Goal: Task Accomplishment & Management: Manage account settings

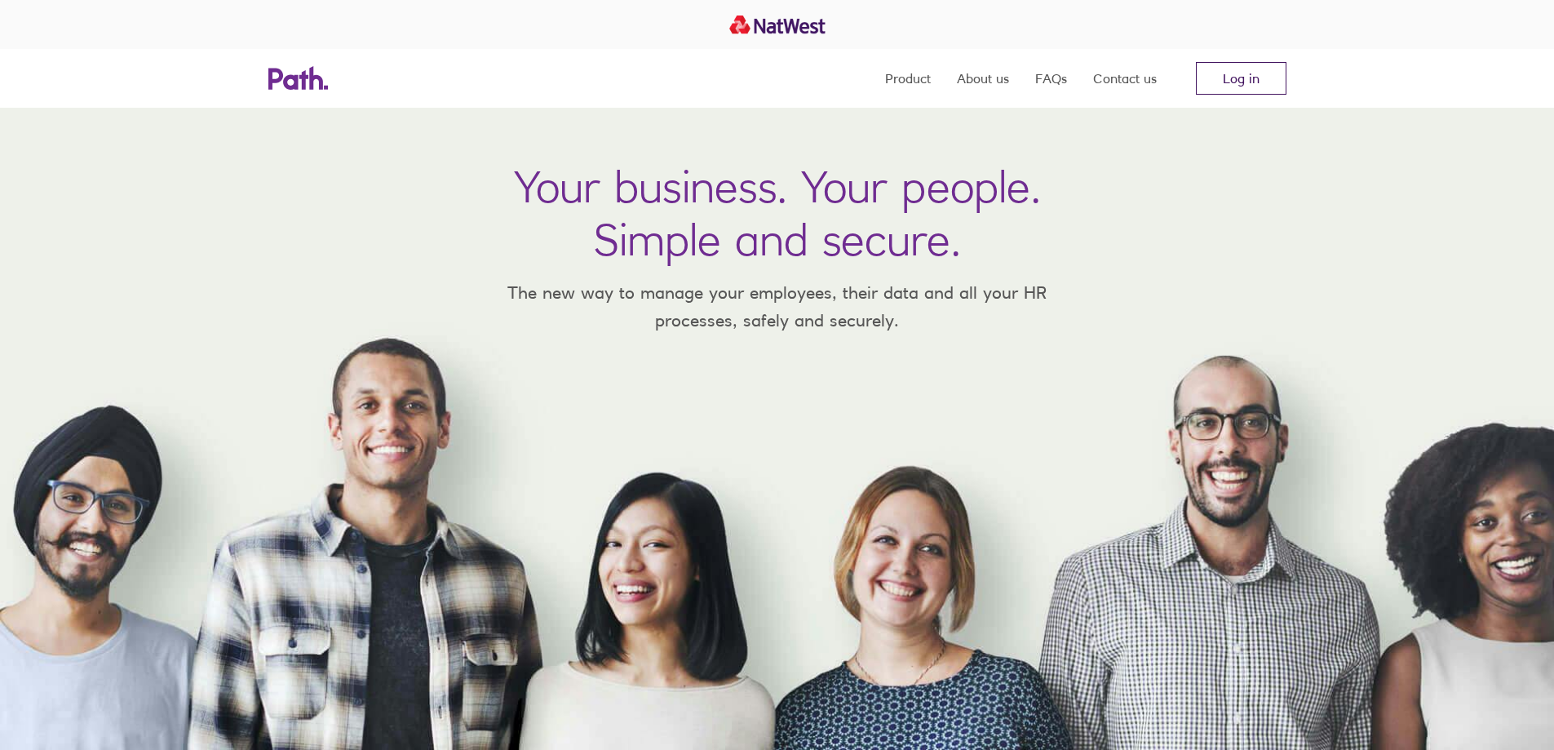
click at [1248, 73] on link "Log in" at bounding box center [1241, 78] width 91 height 33
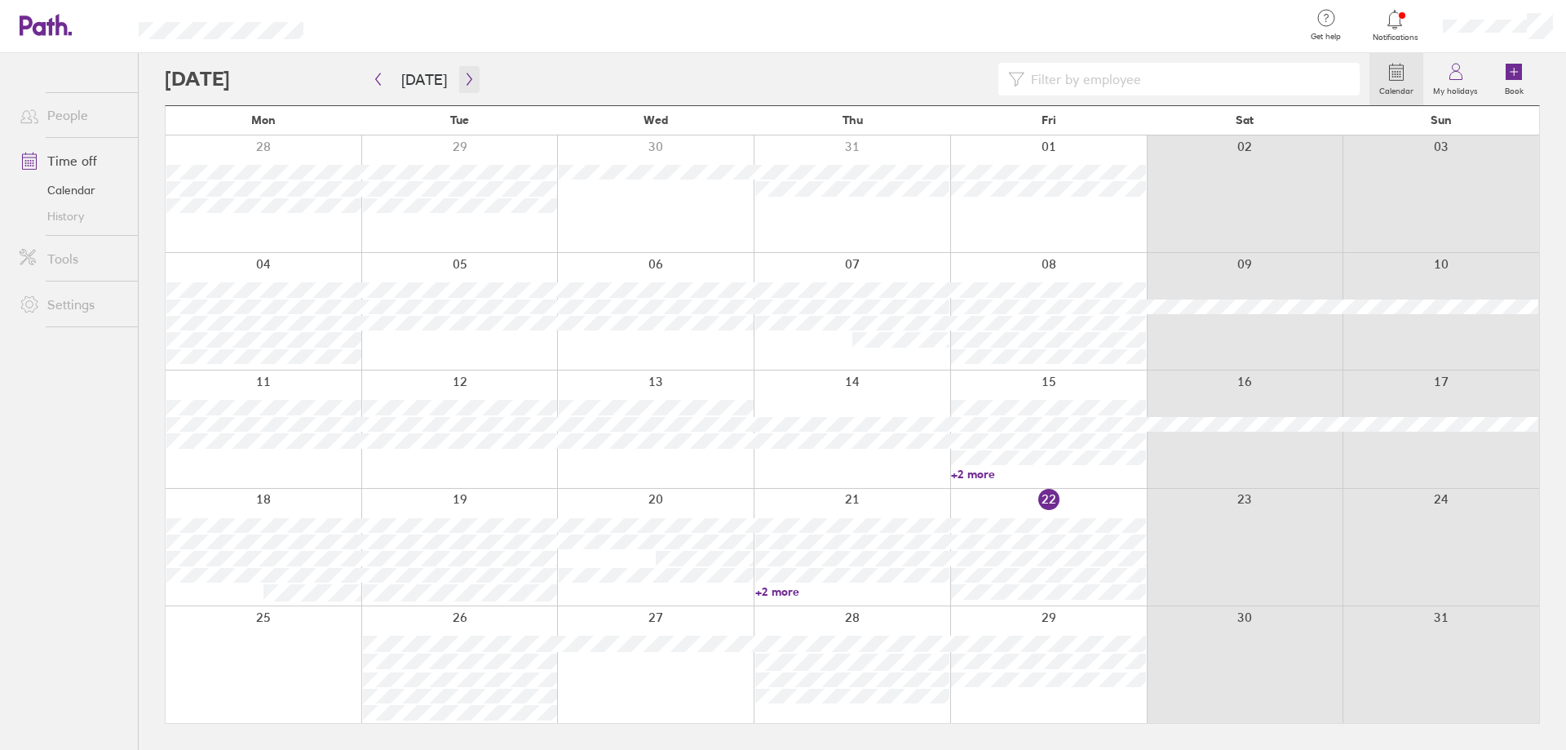
click at [463, 80] on icon "button" at bounding box center [469, 79] width 12 height 13
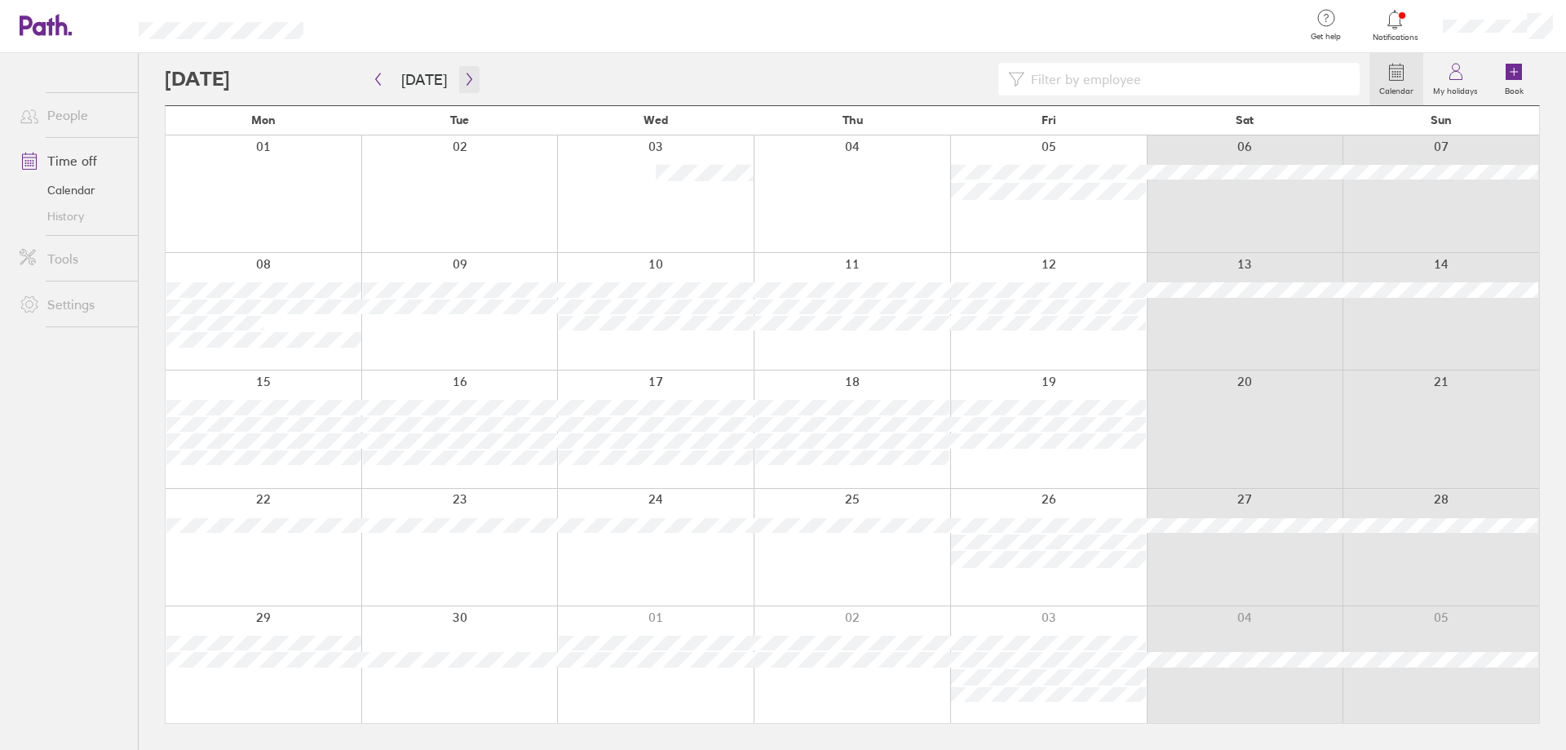
click at [463, 80] on icon "button" at bounding box center [469, 79] width 12 height 13
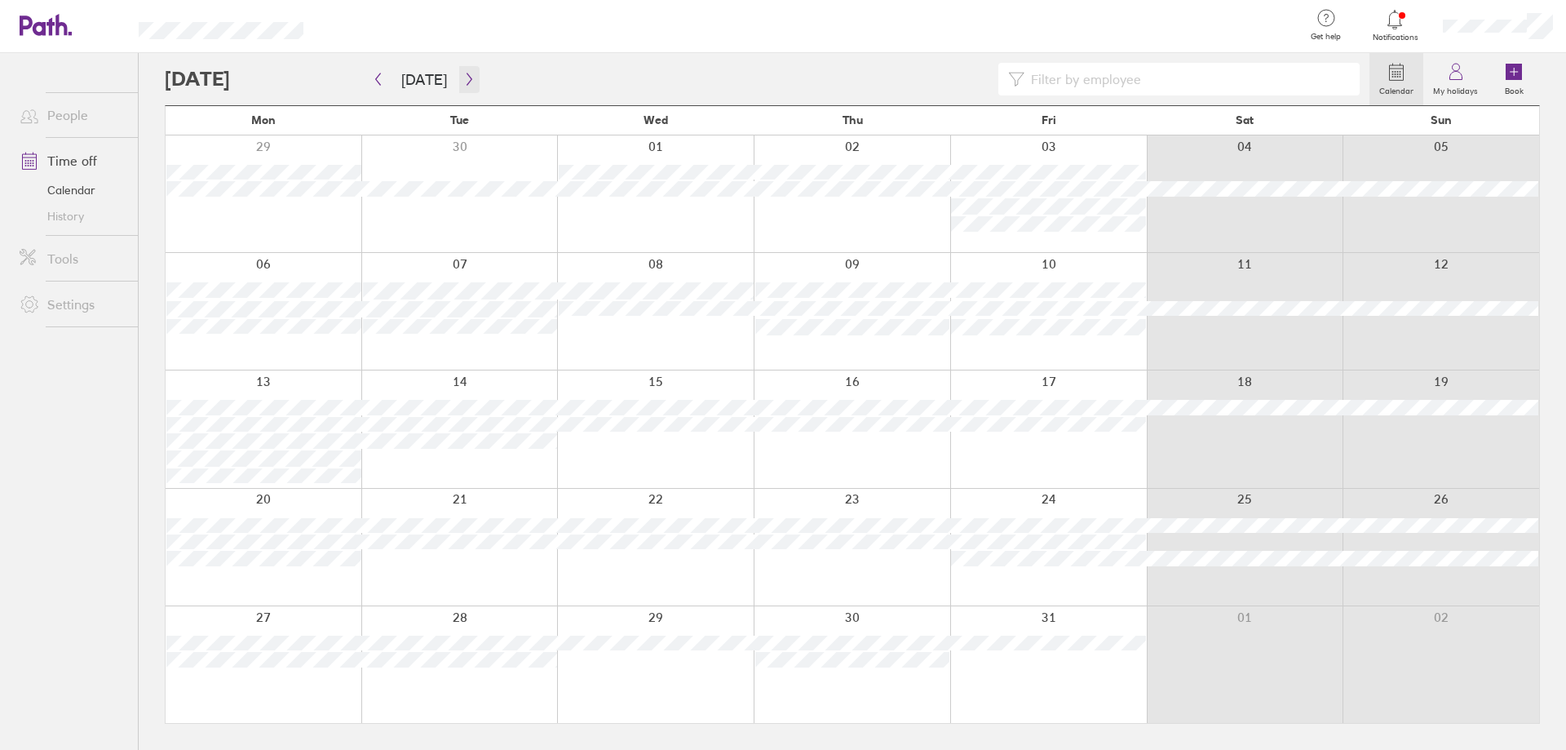
click at [463, 80] on icon "button" at bounding box center [469, 79] width 12 height 13
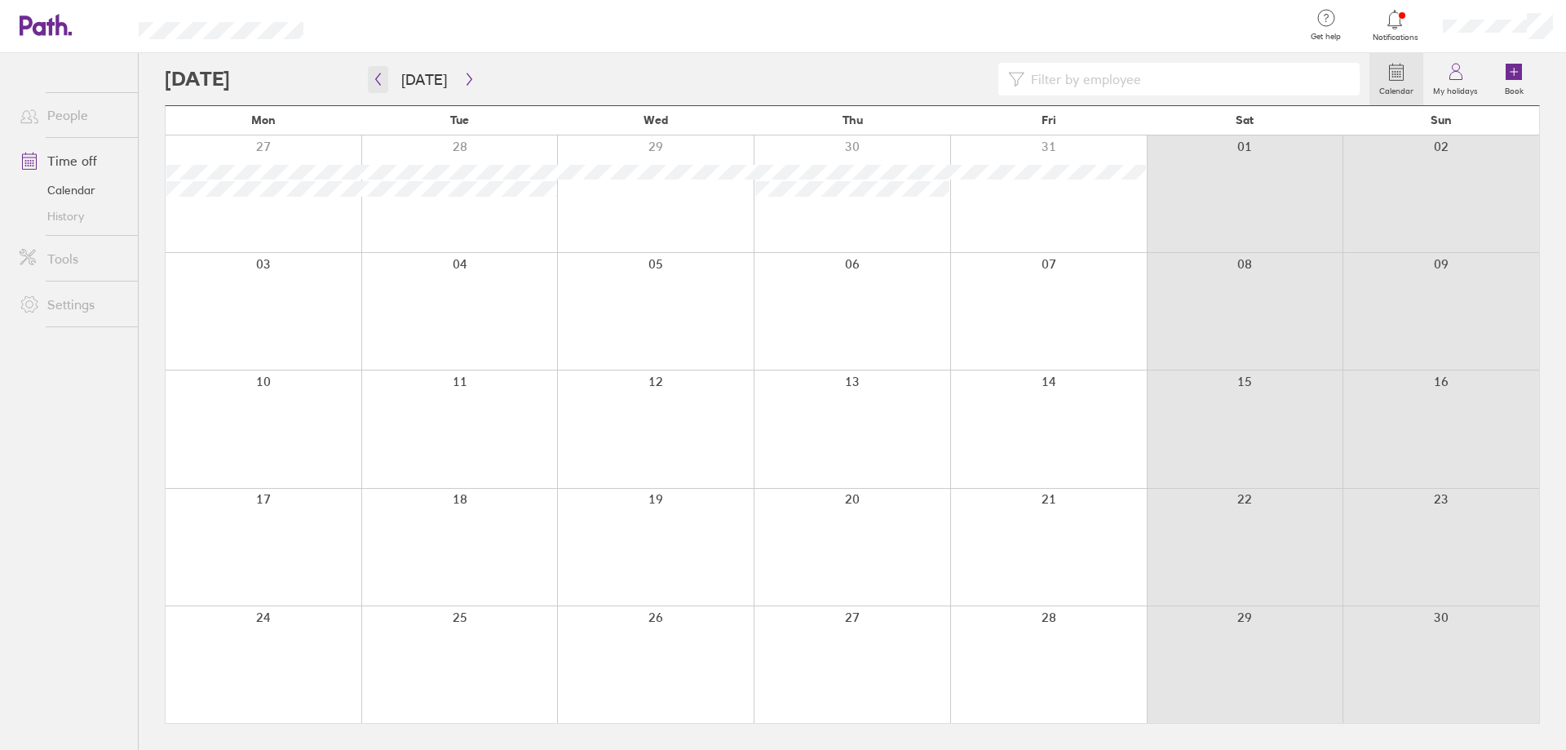
click at [379, 82] on icon "button" at bounding box center [378, 79] width 12 height 13
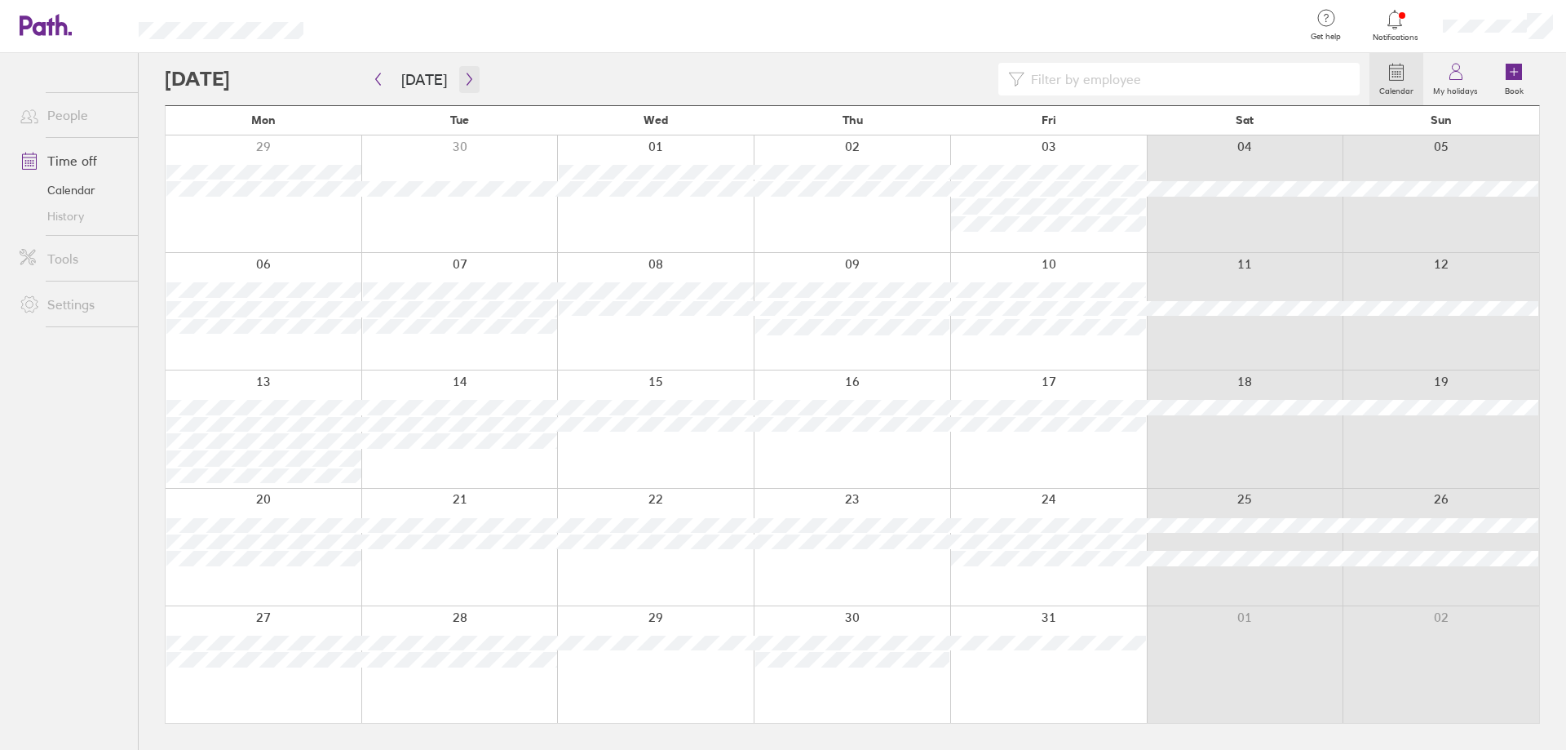
click at [461, 69] on button "button" at bounding box center [469, 79] width 20 height 27
